Goal: Transaction & Acquisition: Purchase product/service

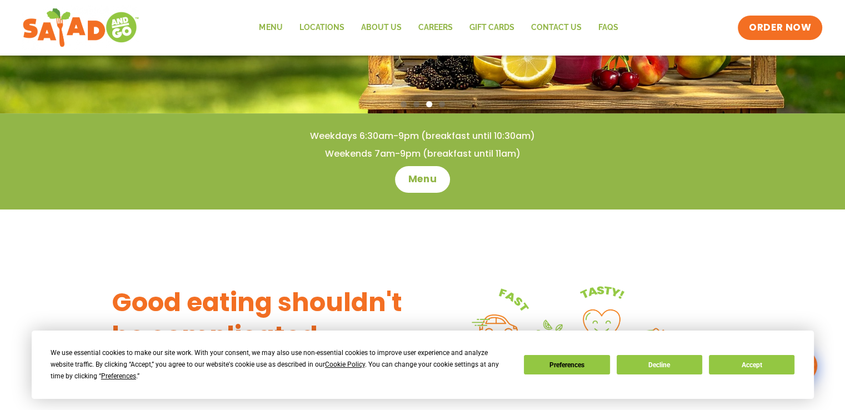
scroll to position [148, 0]
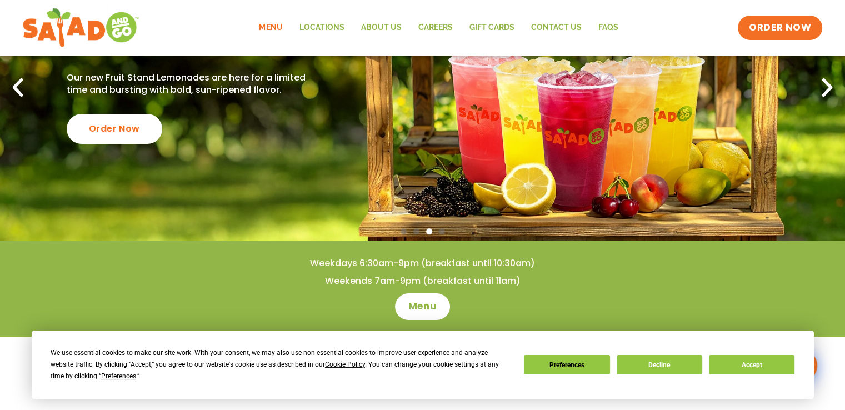
click at [274, 26] on link "Menu" at bounding box center [271, 28] width 40 height 26
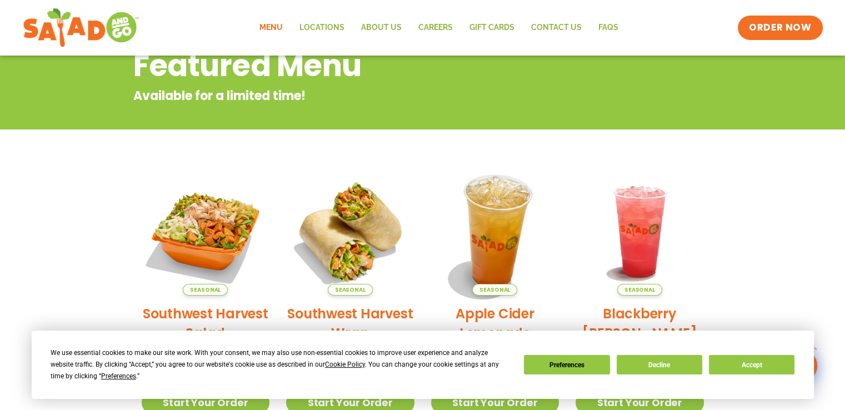
scroll to position [148, 0]
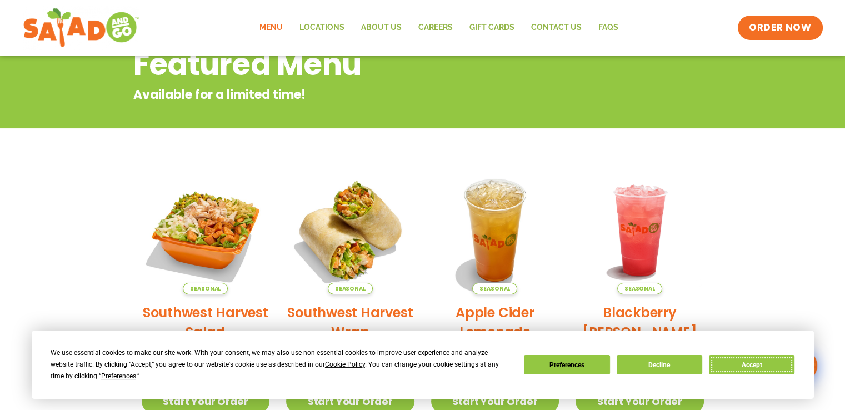
click at [727, 358] on button "Accept" at bounding box center [752, 364] width 86 height 19
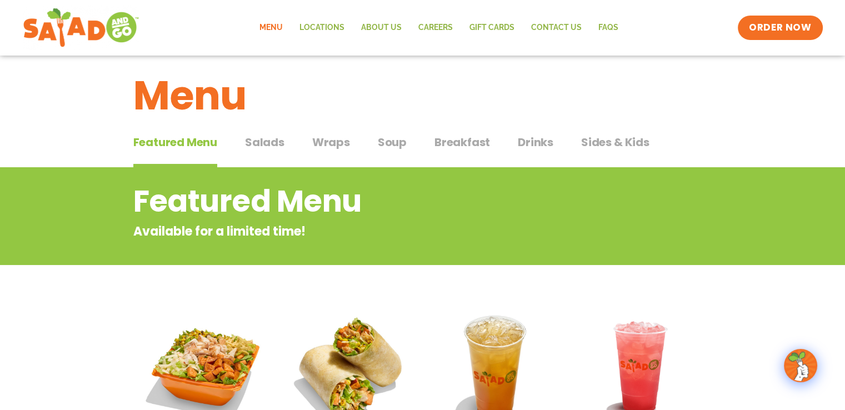
scroll to position [0, 0]
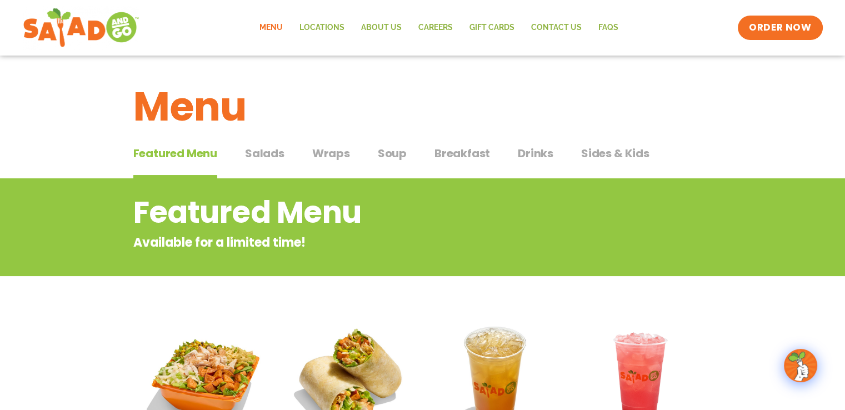
click at [258, 156] on span "Salads" at bounding box center [264, 153] width 39 height 17
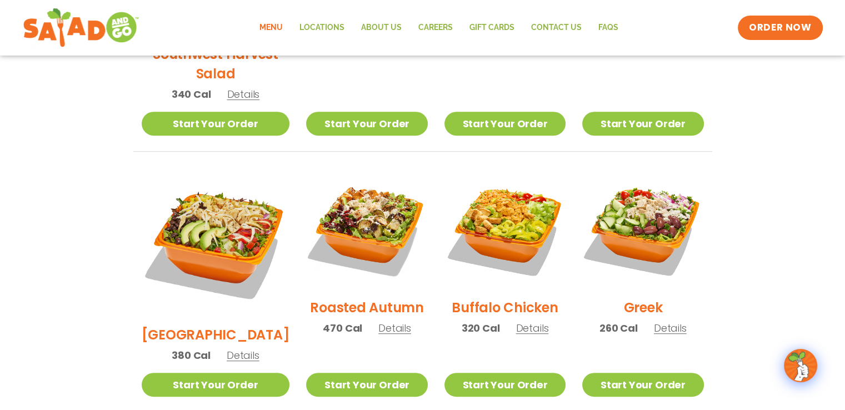
scroll to position [741, 0]
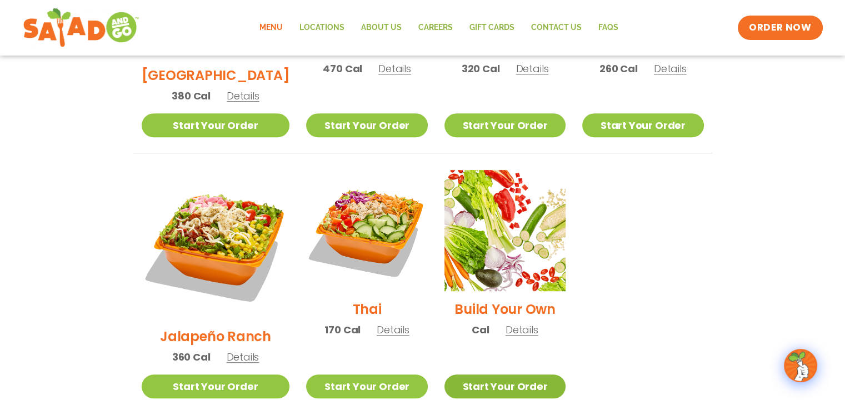
click at [519, 375] on link "Start Your Order" at bounding box center [505, 387] width 121 height 24
